Goal: Use online tool/utility: Utilize a website feature to perform a specific function

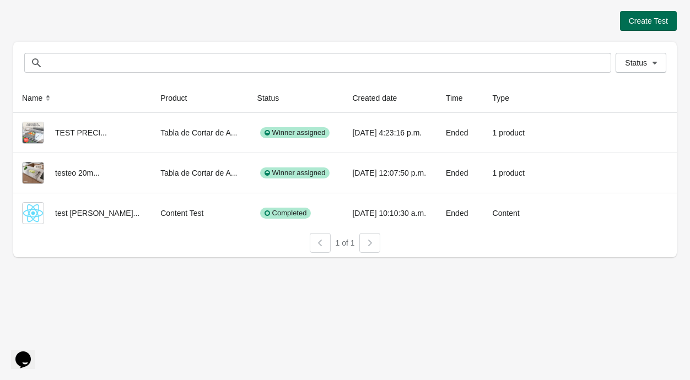
click at [674, 23] on button "Create Test" at bounding box center [648, 21] width 57 height 20
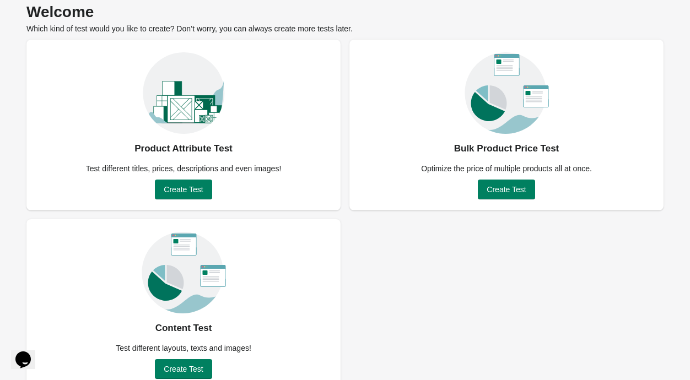
scroll to position [65, 0]
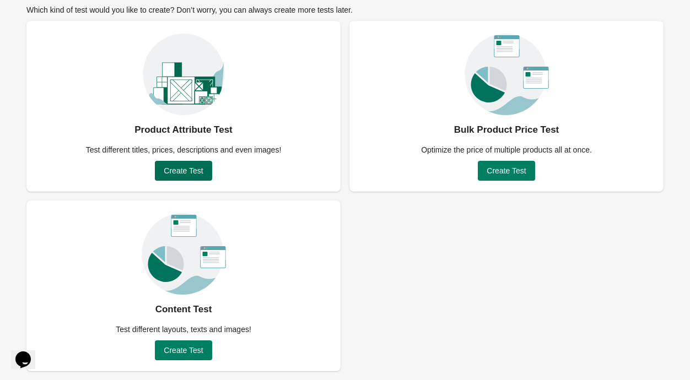
click at [198, 168] on span "Create Test" at bounding box center [183, 170] width 39 height 9
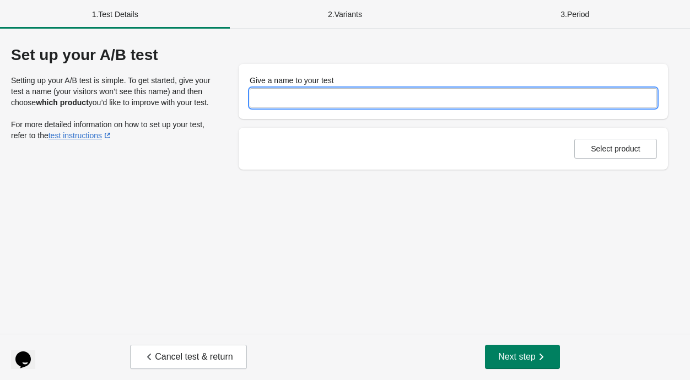
click at [366, 105] on input "Give a name to your test" at bounding box center [453, 98] width 407 height 20
type input "**********"
click at [477, 219] on div "**********" at bounding box center [345, 181] width 690 height 305
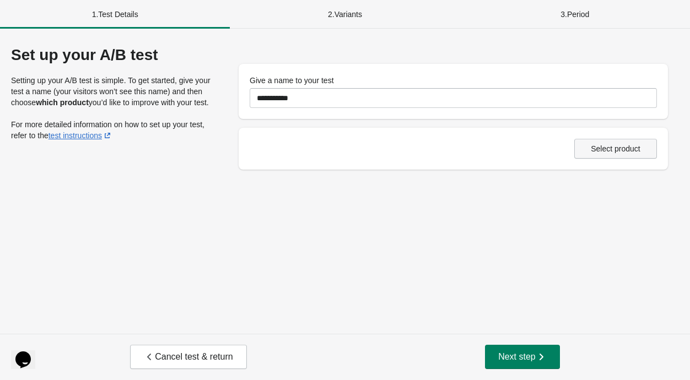
click at [639, 154] on button "Select product" at bounding box center [615, 149] width 83 height 20
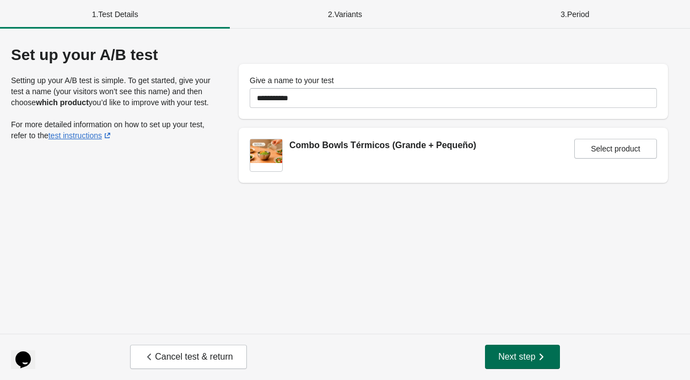
click at [507, 356] on span "Next step" at bounding box center [522, 356] width 48 height 11
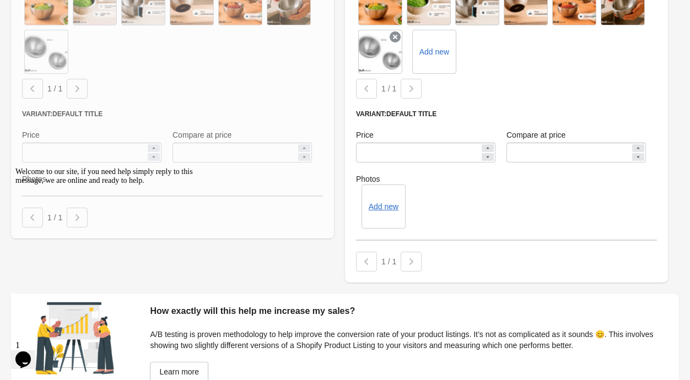
scroll to position [399, 0]
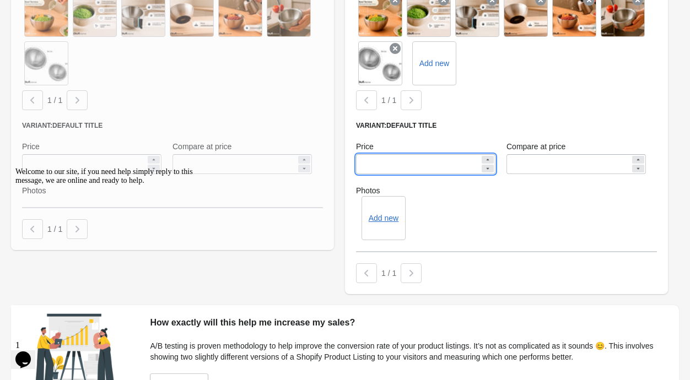
click at [371, 166] on input "*********" at bounding box center [418, 164] width 124 height 20
type input "*********"
click at [522, 166] on input "*********" at bounding box center [568, 164] width 124 height 20
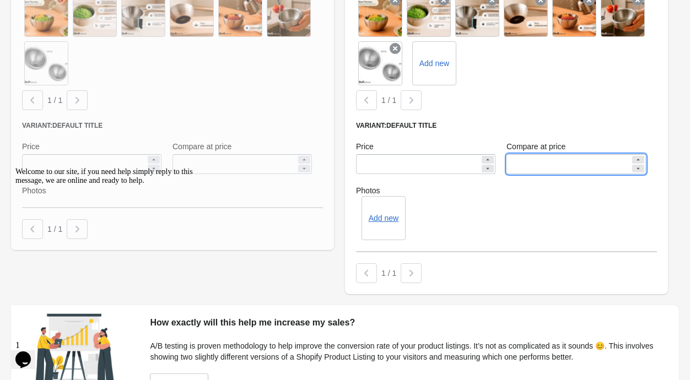
type input "*********"
click at [558, 220] on div "Add new" at bounding box center [506, 218] width 301 height 44
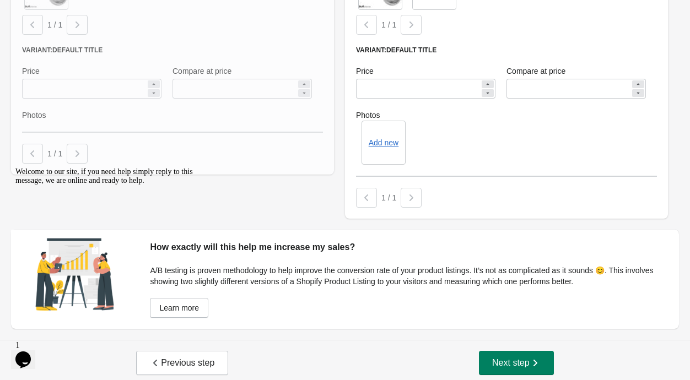
scroll to position [481, 0]
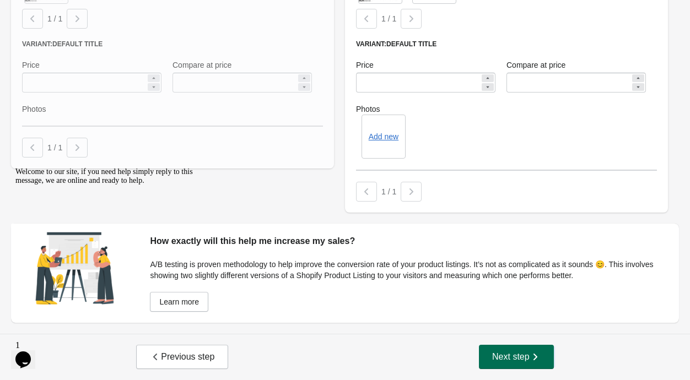
click at [517, 367] on button "Next step" at bounding box center [516, 357] width 75 height 24
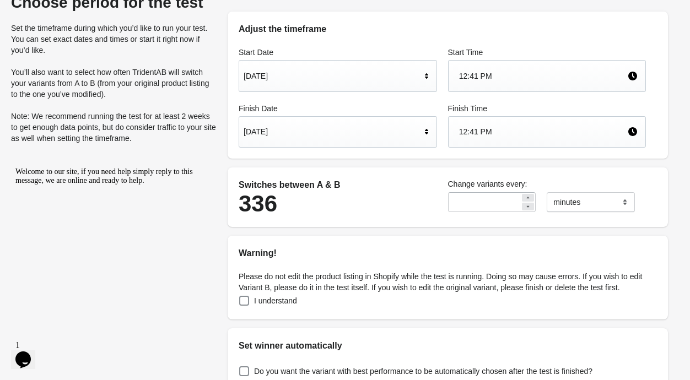
scroll to position [58, 0]
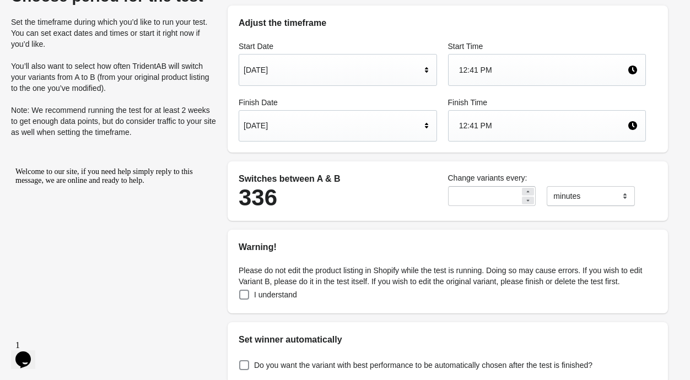
click at [347, 72] on div "[DATE]" at bounding box center [331, 69] width 177 height 21
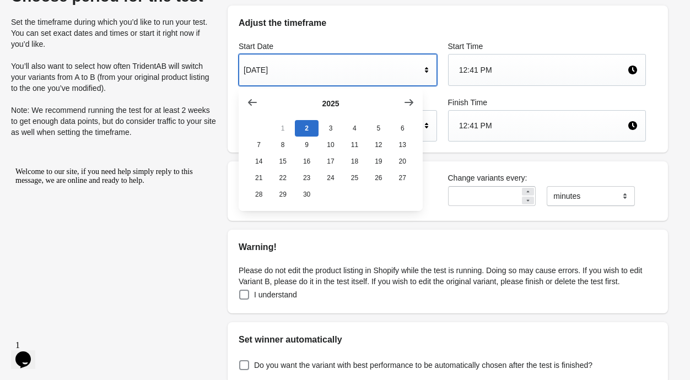
click at [347, 72] on div "[DATE]" at bounding box center [331, 69] width 177 height 21
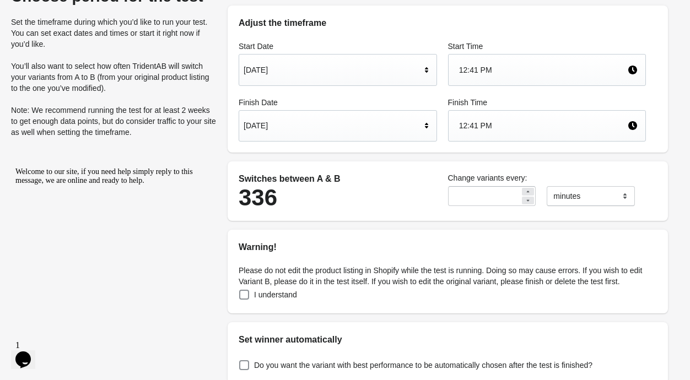
click at [347, 72] on div "[DATE]" at bounding box center [331, 69] width 177 height 21
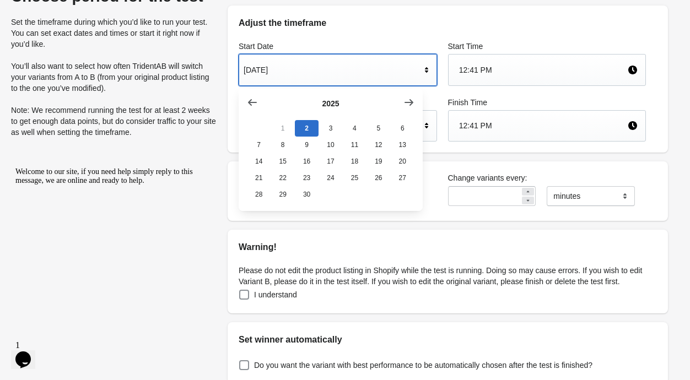
click at [345, 23] on h2 "Adjust the timeframe" at bounding box center [447, 23] width 418 height 13
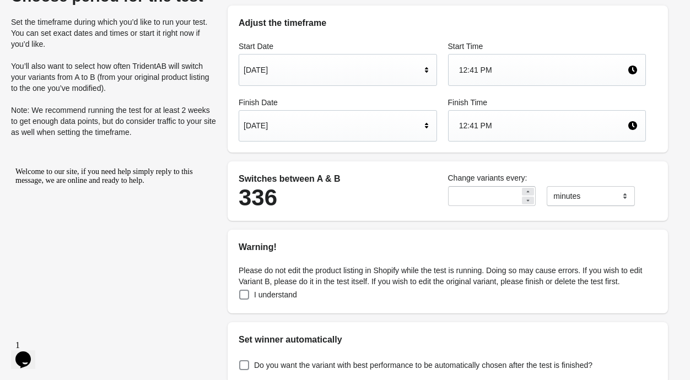
click at [335, 128] on div "[DATE]" at bounding box center [331, 125] width 177 height 21
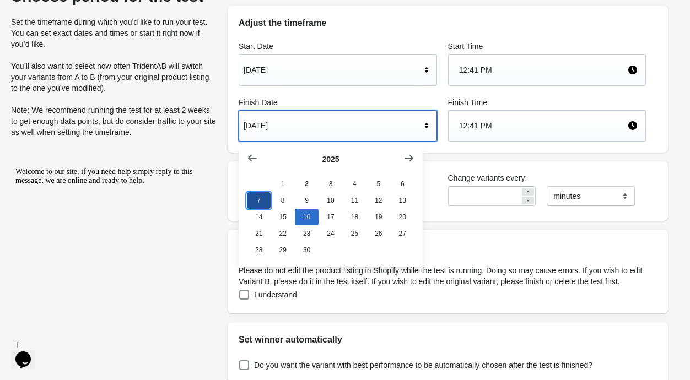
click at [259, 202] on button "7" at bounding box center [259, 200] width 24 height 17
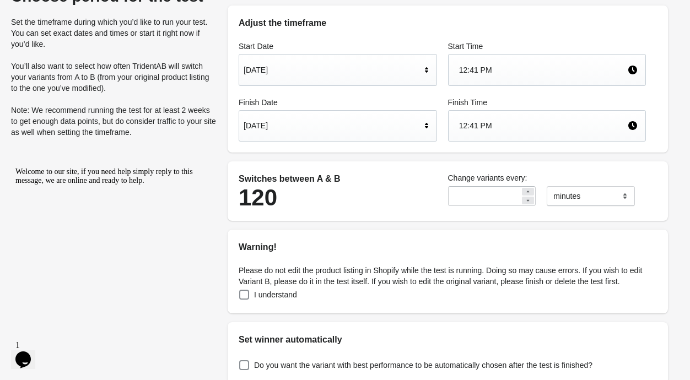
click at [467, 128] on div "12:41 PM" at bounding box center [543, 125] width 169 height 21
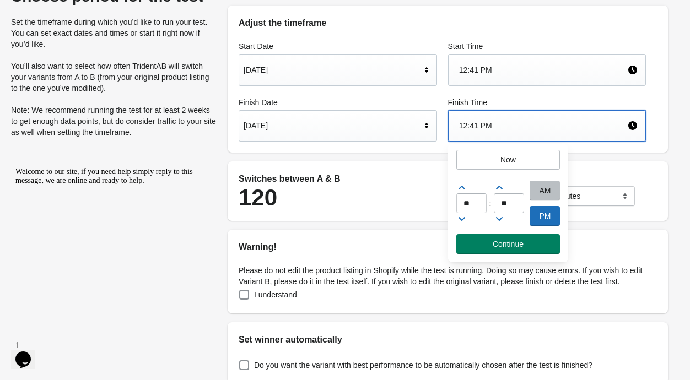
click at [544, 189] on div "AM" at bounding box center [544, 191] width 30 height 20
type input "*"
click at [508, 202] on input "**" at bounding box center [508, 203] width 30 height 20
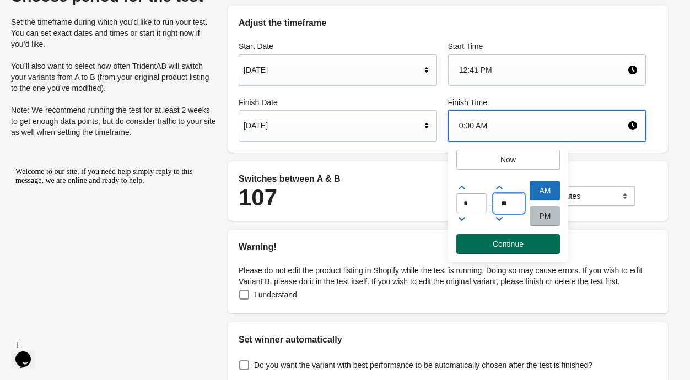
type input "**"
click at [514, 242] on span "Continue" at bounding box center [507, 244] width 31 height 9
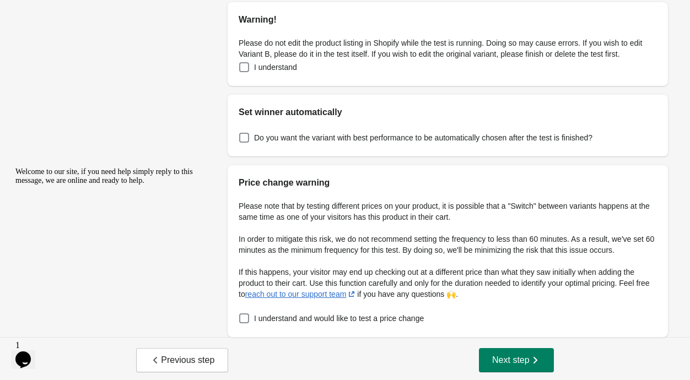
scroll to position [289, 0]
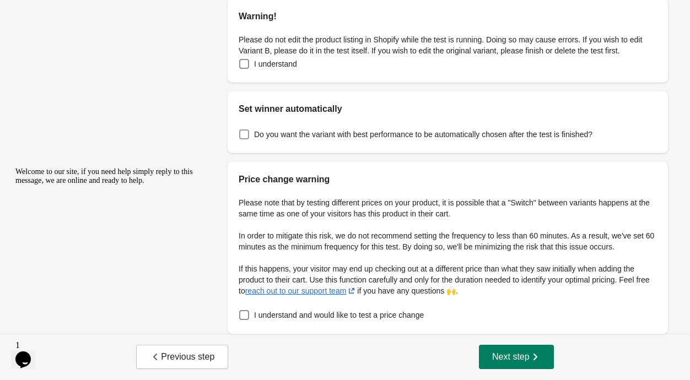
click at [404, 139] on span "Do you want the variant with best performance to be automatically chosen after …" at bounding box center [423, 134] width 338 height 11
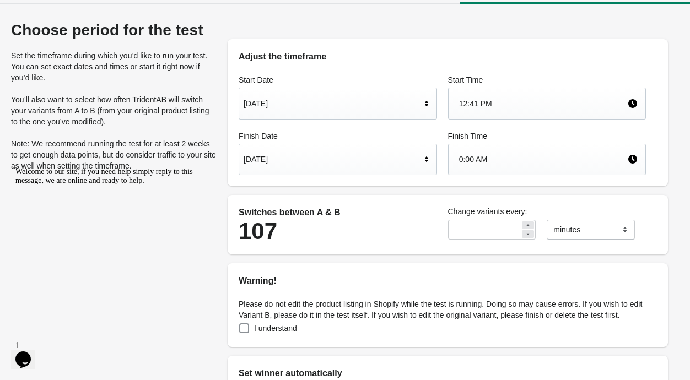
scroll to position [19, 0]
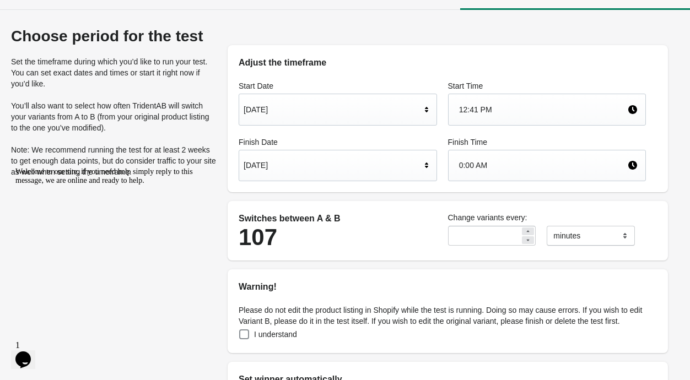
click at [329, 170] on div "[DATE]" at bounding box center [331, 165] width 177 height 21
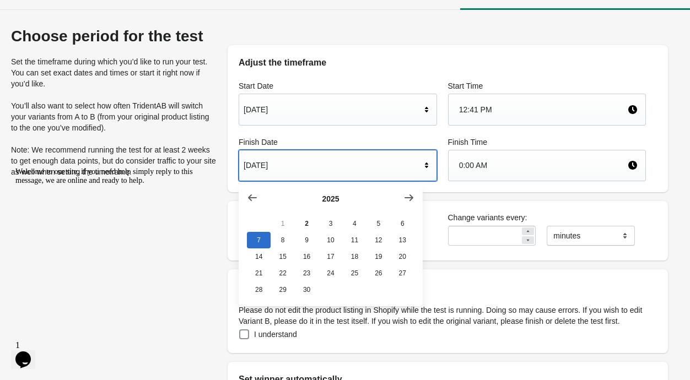
click at [329, 170] on div "[DATE]" at bounding box center [331, 165] width 177 height 21
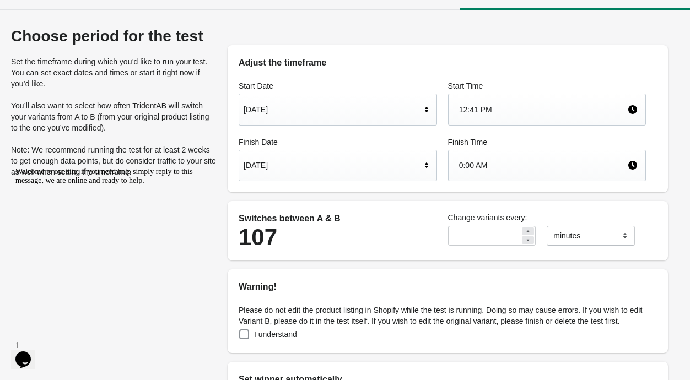
scroll to position [0, 0]
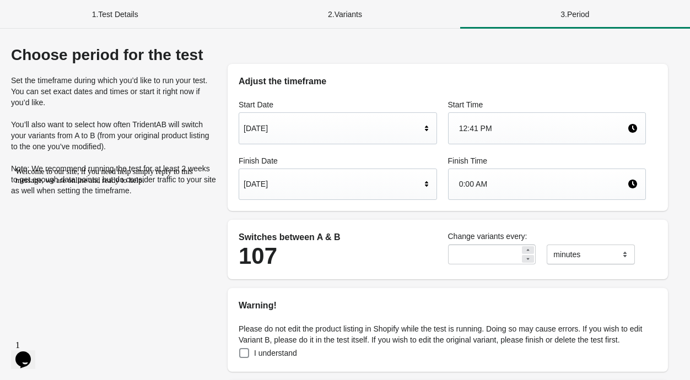
click at [348, 14] on div "2 . Variants" at bounding box center [345, 14] width 230 height 29
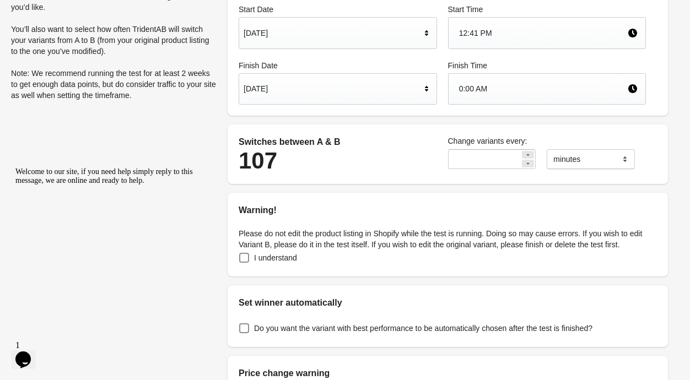
scroll to position [289, 0]
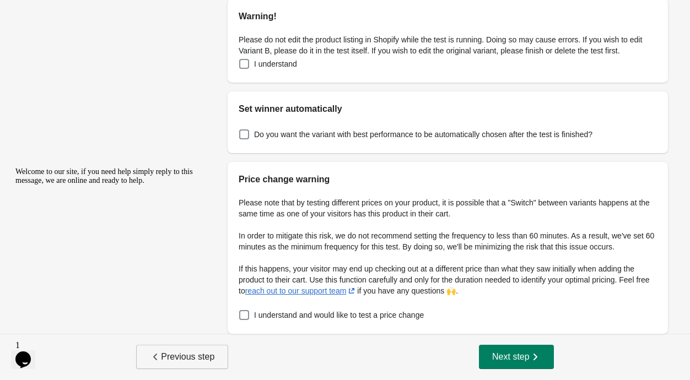
click at [204, 355] on span "Previous step" at bounding box center [182, 356] width 64 height 11
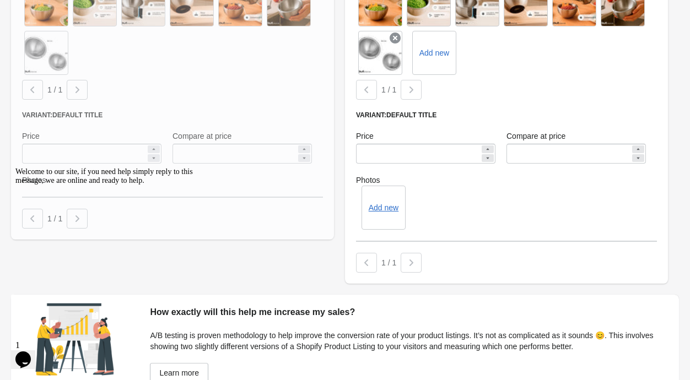
scroll to position [481, 0]
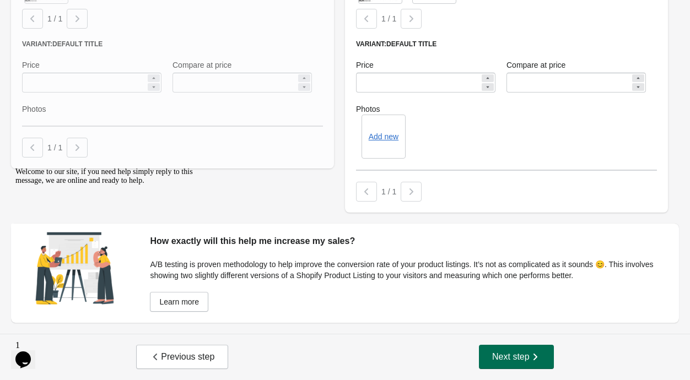
click at [529, 356] on span "Next step" at bounding box center [516, 356] width 48 height 11
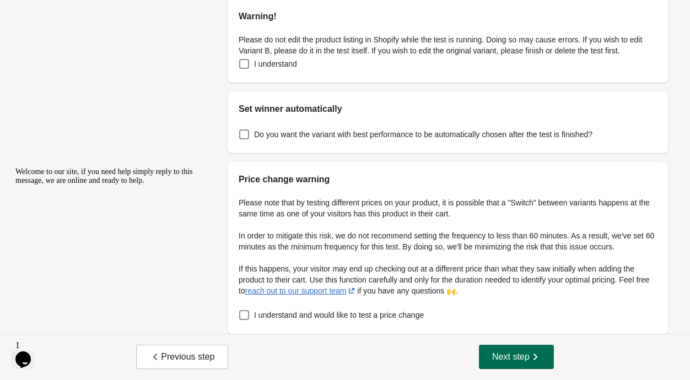
scroll to position [0, 0]
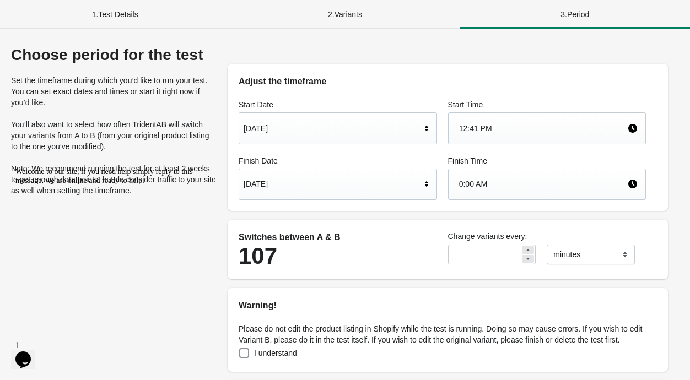
click at [354, 192] on div "[DATE]" at bounding box center [331, 183] width 177 height 21
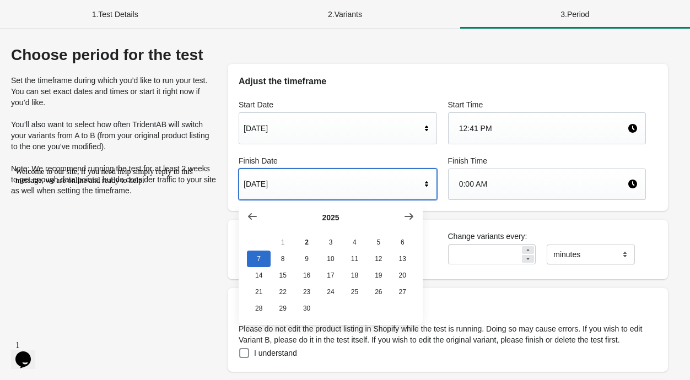
click at [347, 153] on div "Finish Date [DATE]" at bounding box center [337, 178] width 209 height 56
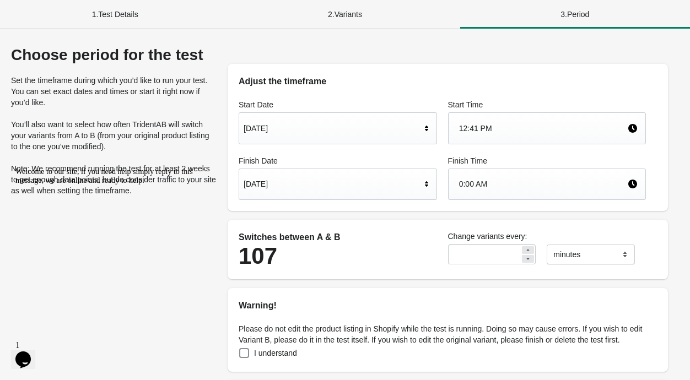
click at [332, 182] on div "[DATE]" at bounding box center [331, 183] width 177 height 21
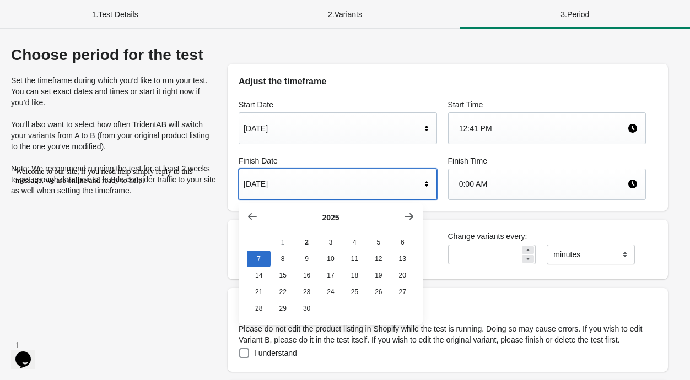
click at [371, 159] on label "Finish Date" at bounding box center [337, 160] width 198 height 11
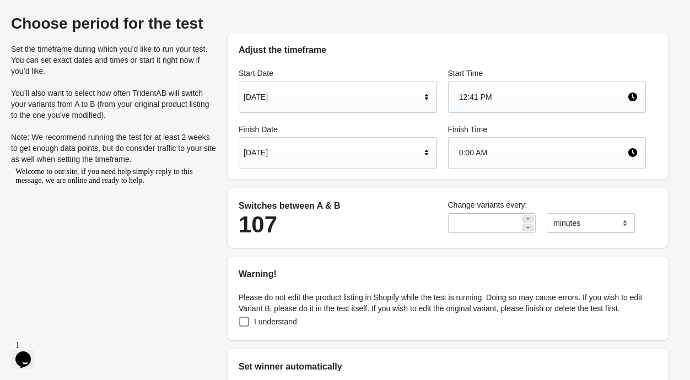
scroll to position [289, 0]
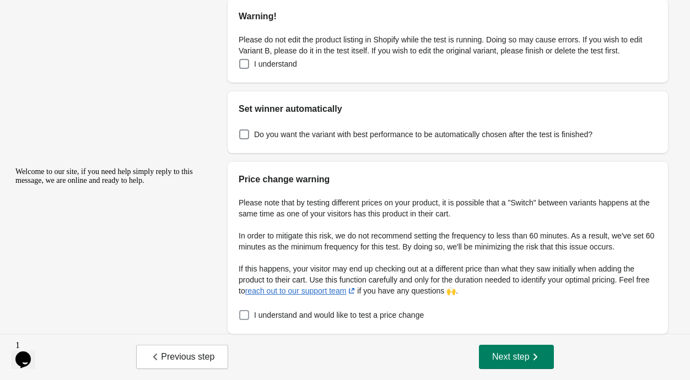
click at [424, 317] on span "I understand and would like to test a price change" at bounding box center [339, 315] width 170 height 11
click at [507, 354] on span "Next step" at bounding box center [516, 356] width 48 height 11
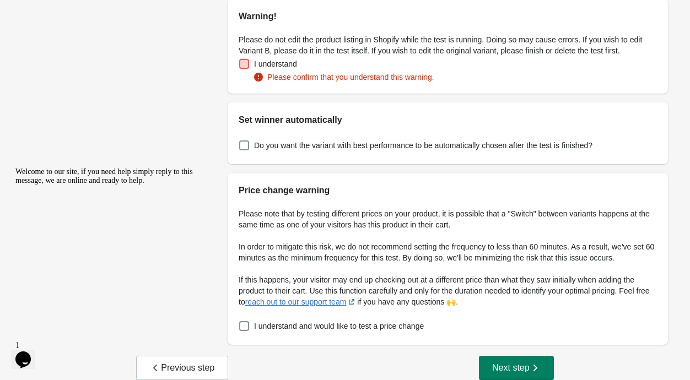
click at [247, 61] on span at bounding box center [244, 64] width 10 height 10
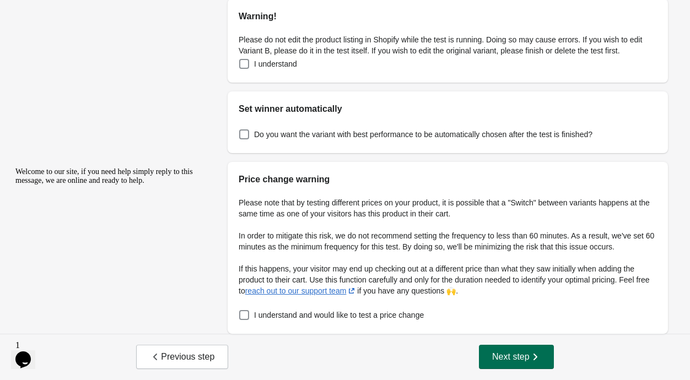
click at [505, 365] on button "Next step" at bounding box center [516, 357] width 75 height 24
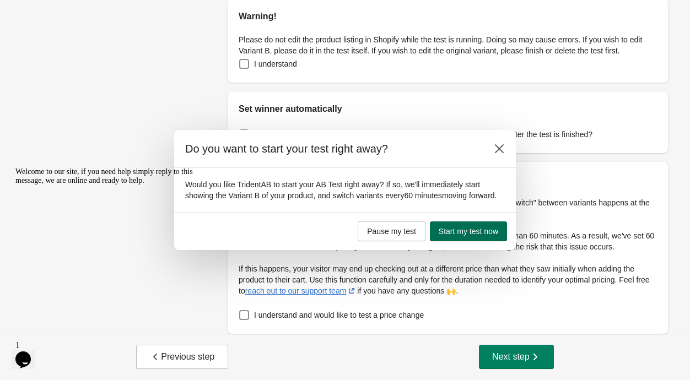
click at [476, 236] on span "Start my test now" at bounding box center [467, 231] width 59 height 9
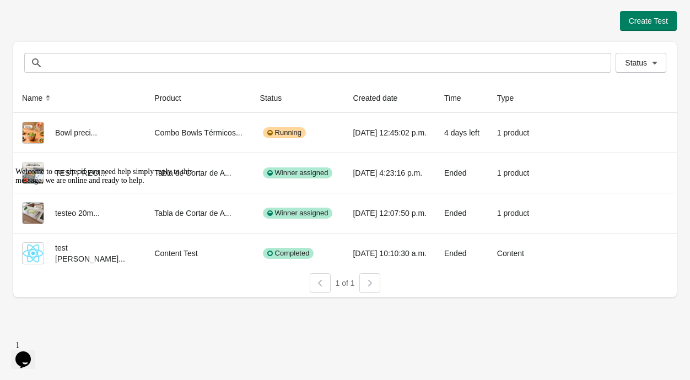
drag, startPoint x: 26, startPoint y: 251, endPoint x: 127, endPoint y: 180, distance: 123.0
click at [15, 167] on icon "Chat attention grabber" at bounding box center [15, 167] width 0 height 0
